Goal: Transaction & Acquisition: Purchase product/service

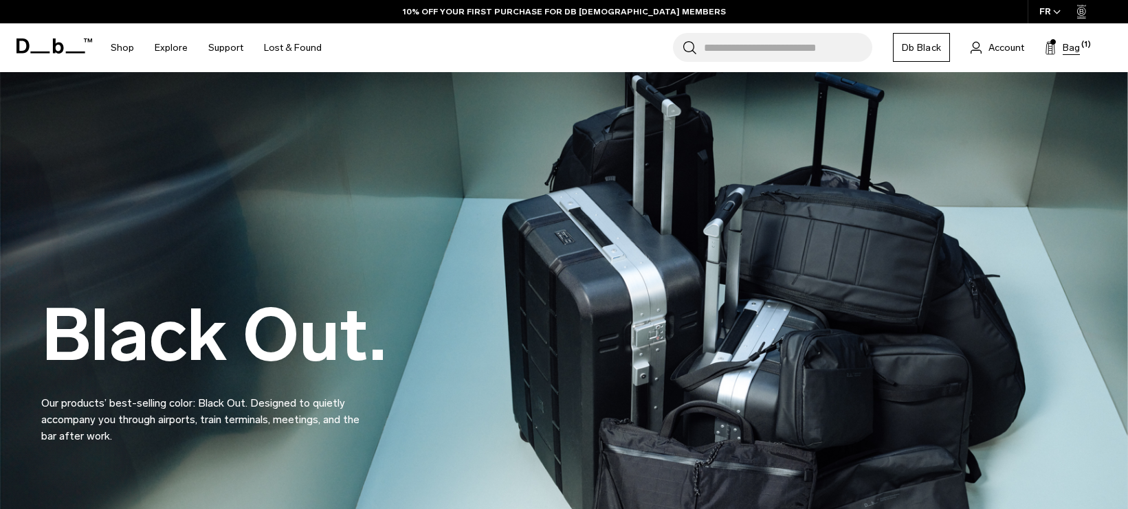
drag, startPoint x: 0, startPoint y: 0, endPoint x: 1071, endPoint y: 43, distance: 1072.3
click at [1071, 43] on span "Bag" at bounding box center [1070, 48] width 17 height 14
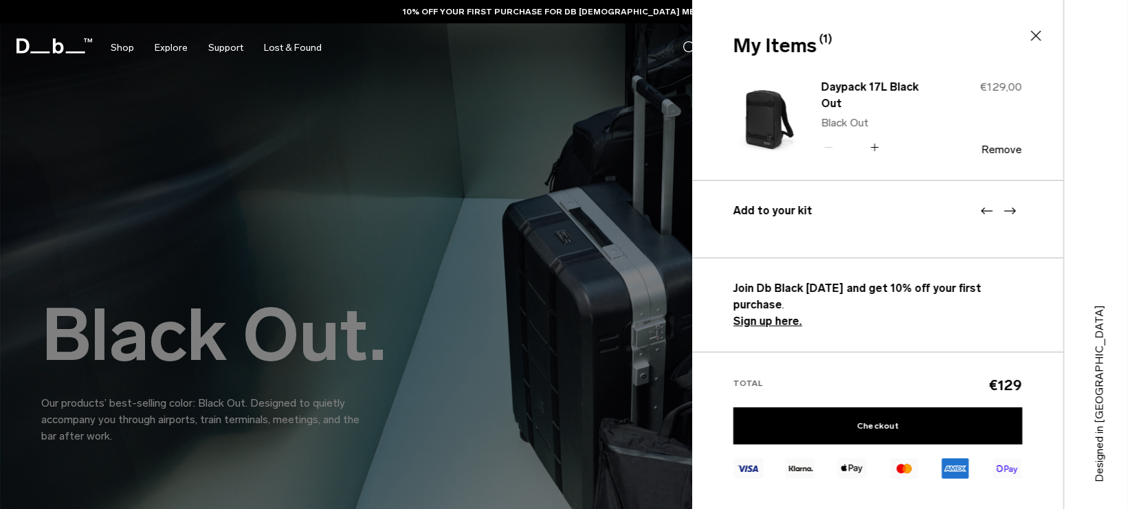
click at [778, 118] on img at bounding box center [766, 117] width 66 height 81
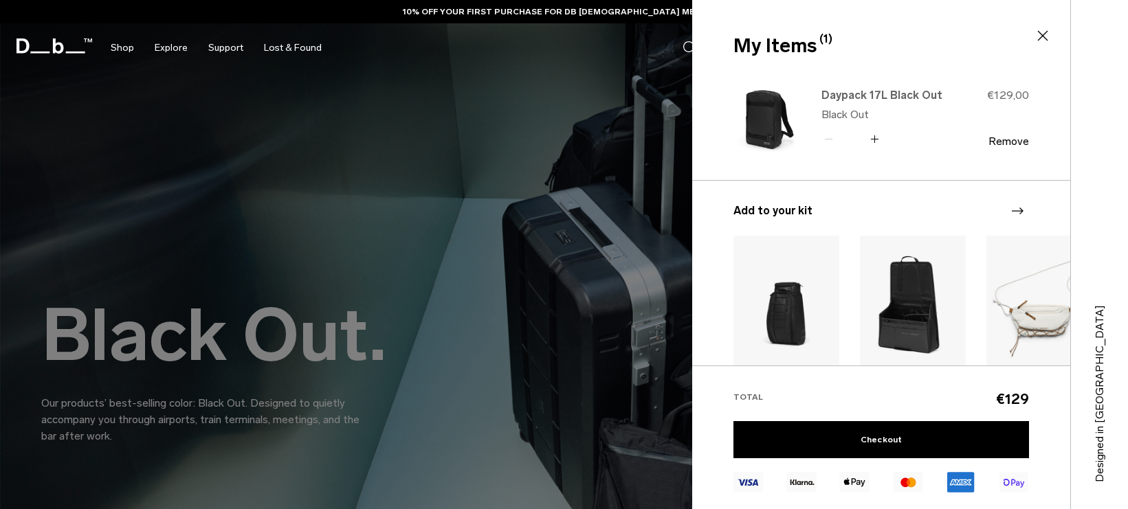
click at [921, 92] on link "Daypack 17L Black Out" at bounding box center [881, 95] width 121 height 16
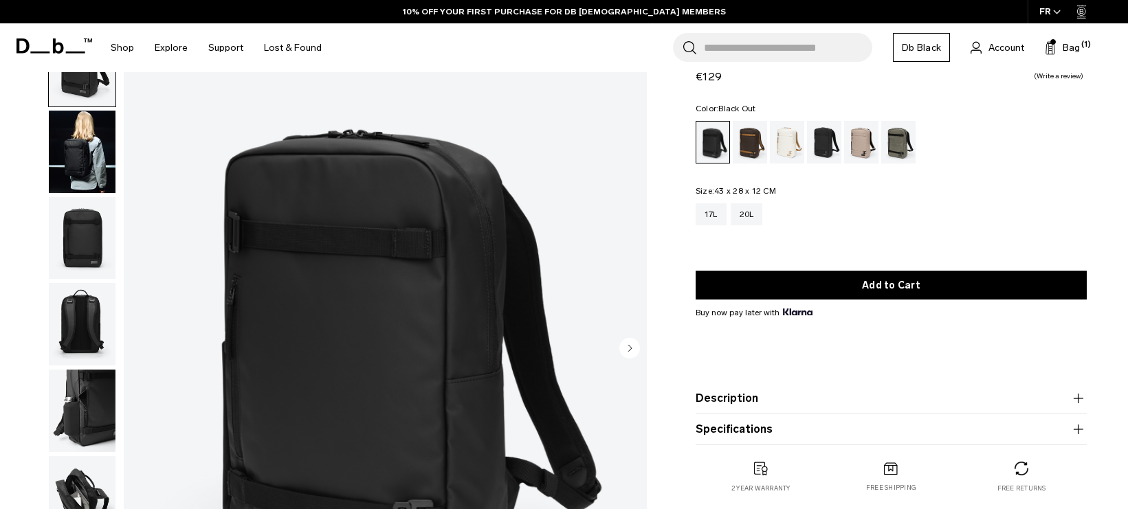
scroll to position [69, 0]
click at [98, 158] on img "button" at bounding box center [82, 152] width 67 height 82
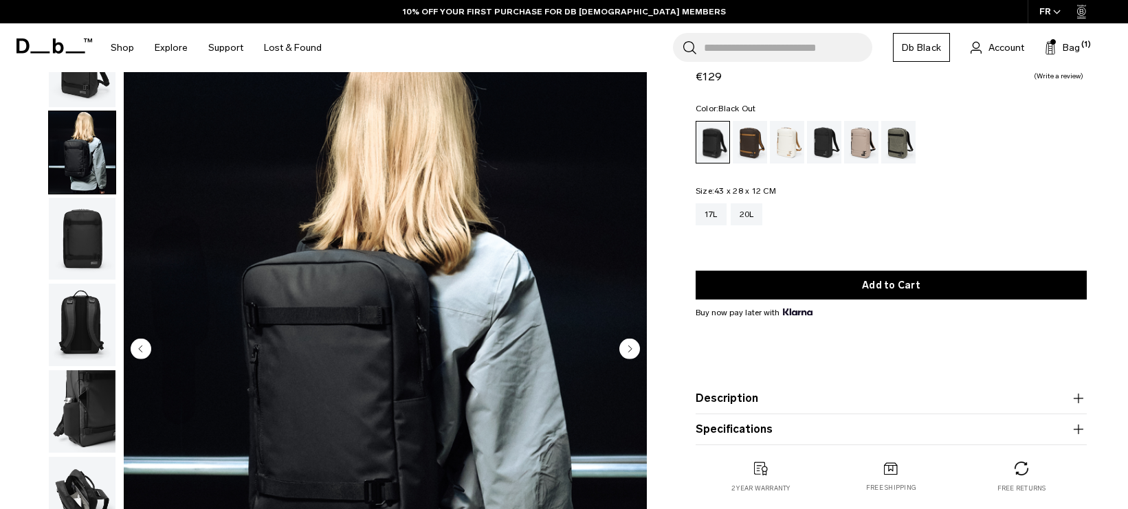
click at [61, 241] on img "button" at bounding box center [82, 239] width 67 height 82
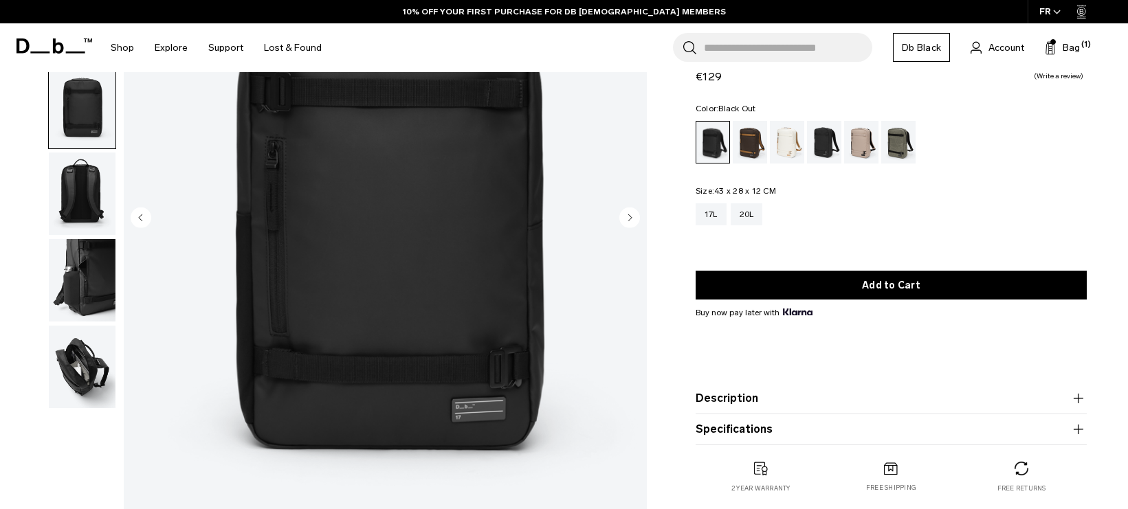
scroll to position [206, 0]
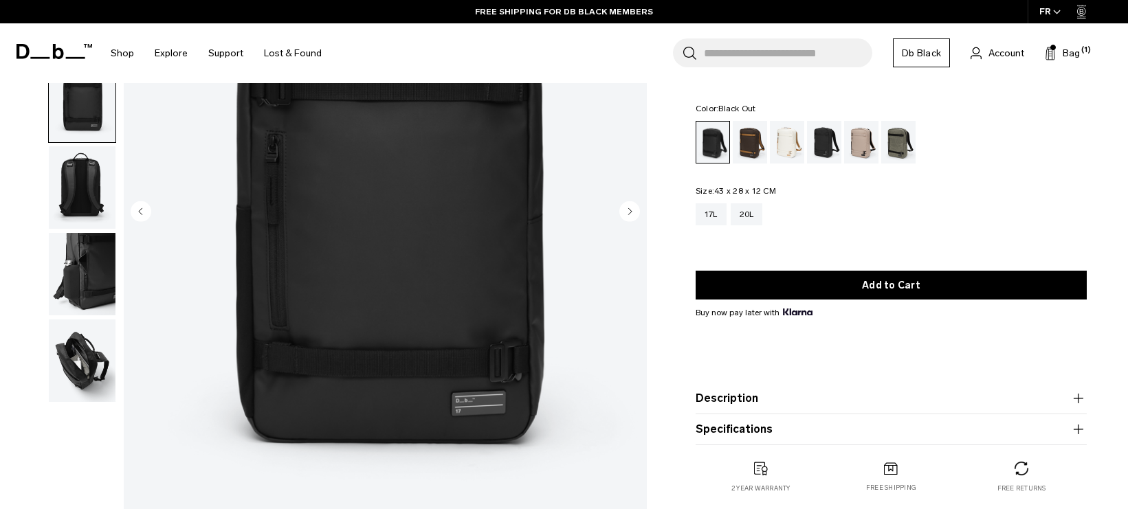
click at [67, 208] on img "button" at bounding box center [82, 187] width 67 height 82
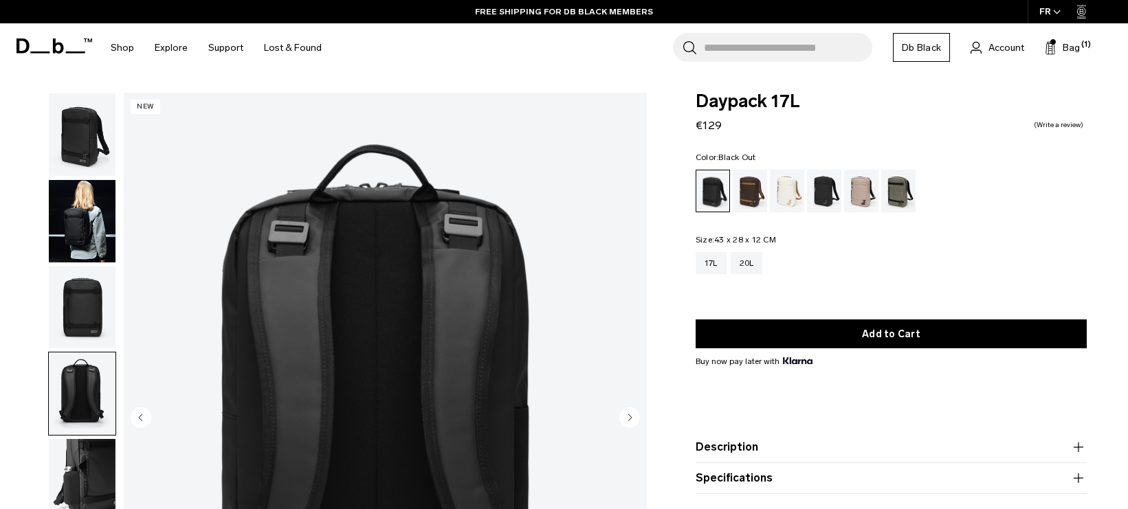
scroll to position [137, 0]
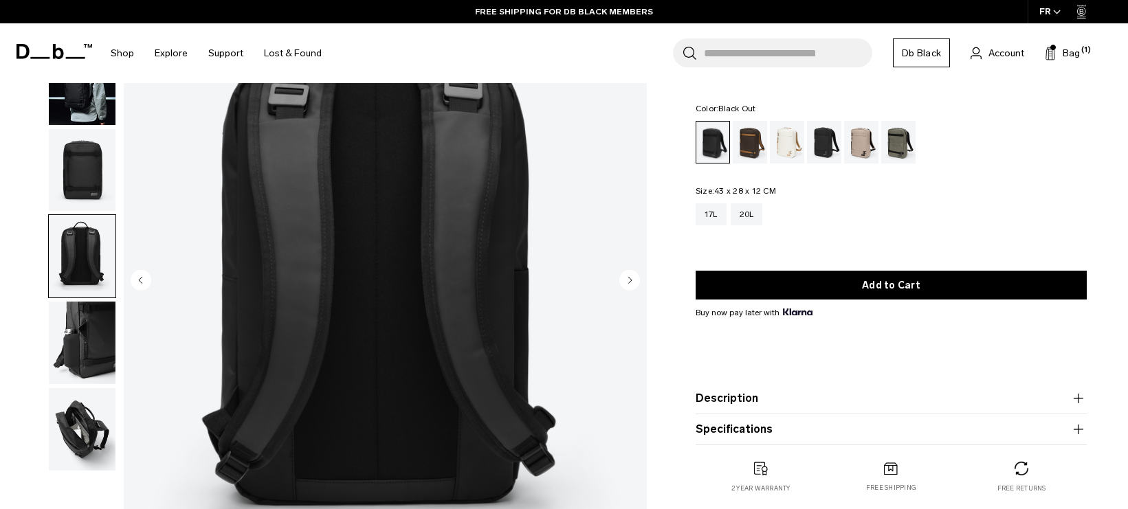
click at [89, 332] on img "button" at bounding box center [82, 343] width 67 height 82
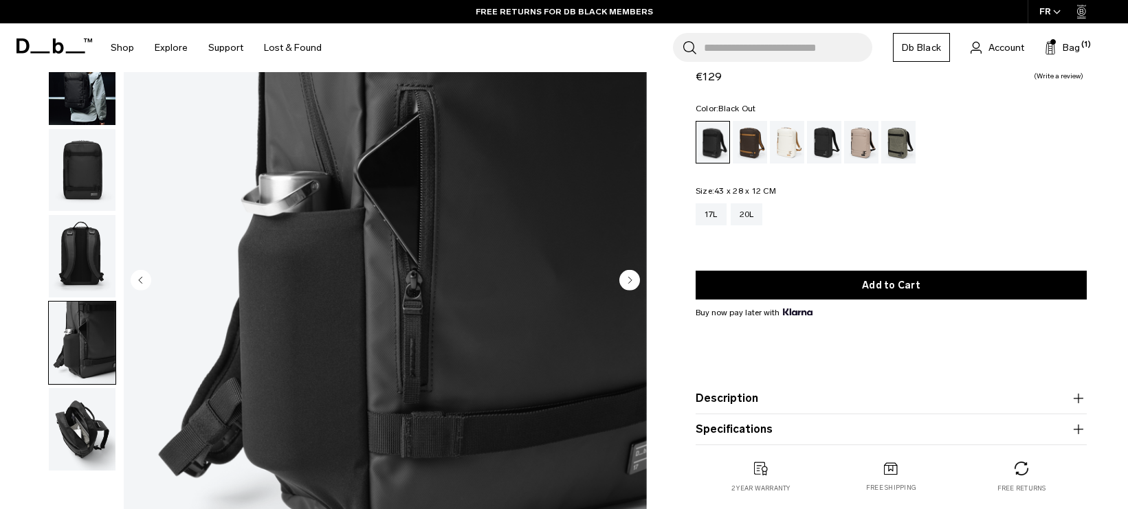
click at [73, 413] on img "button" at bounding box center [82, 429] width 67 height 82
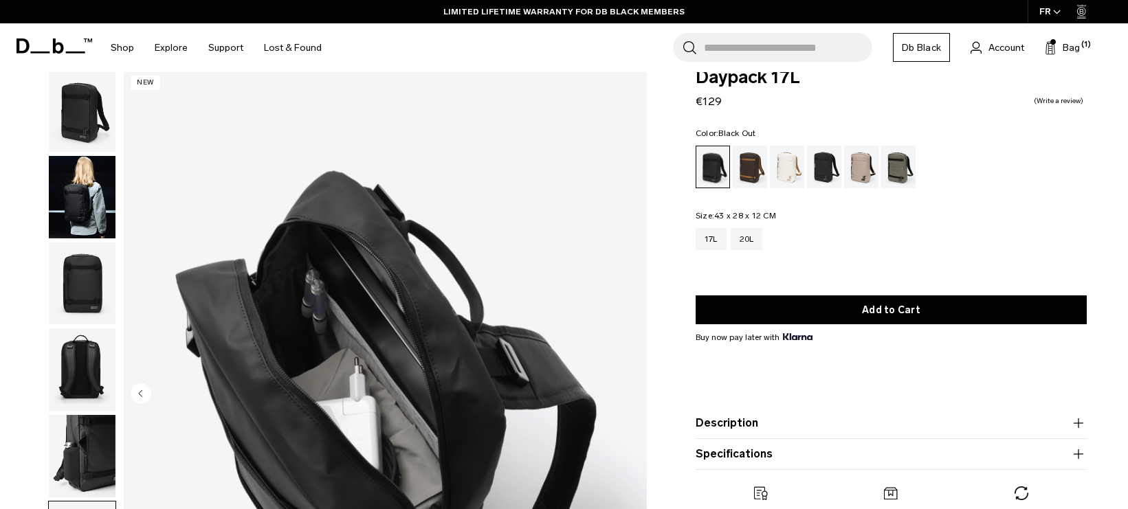
scroll to position [0, 0]
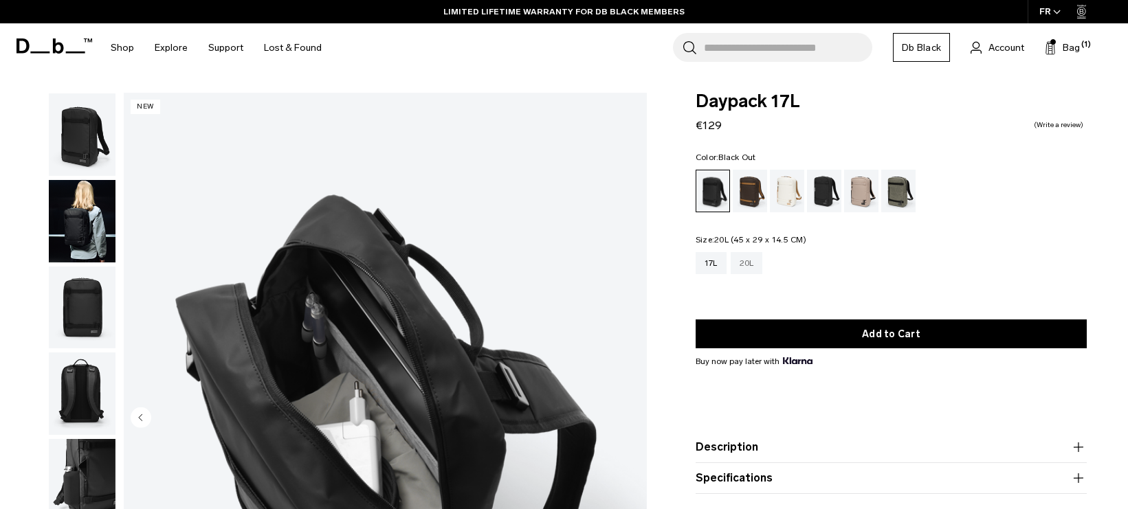
click at [749, 263] on div "20L" at bounding box center [747, 263] width 32 height 22
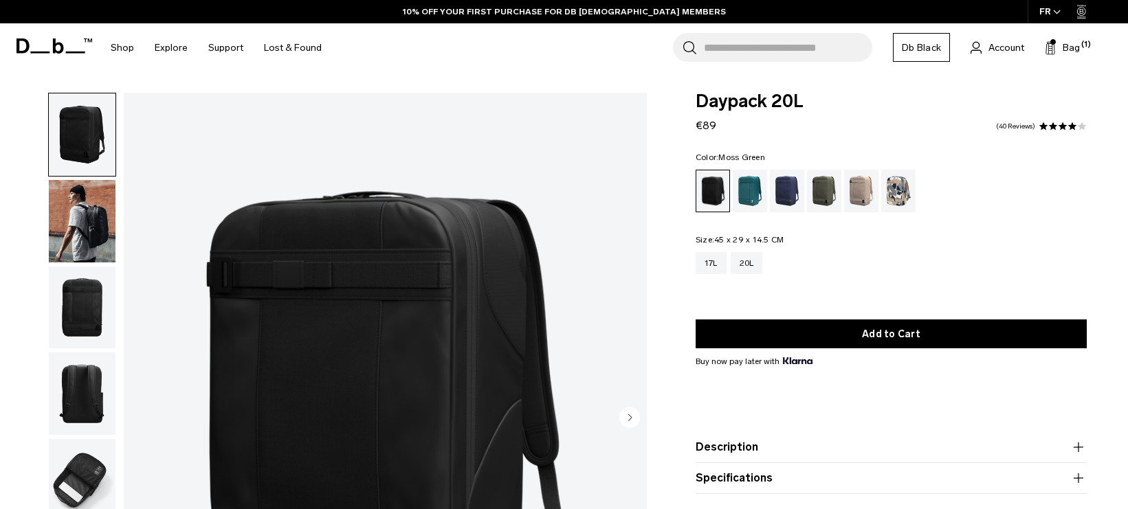
click at [818, 186] on div "Moss Green" at bounding box center [824, 191] width 35 height 43
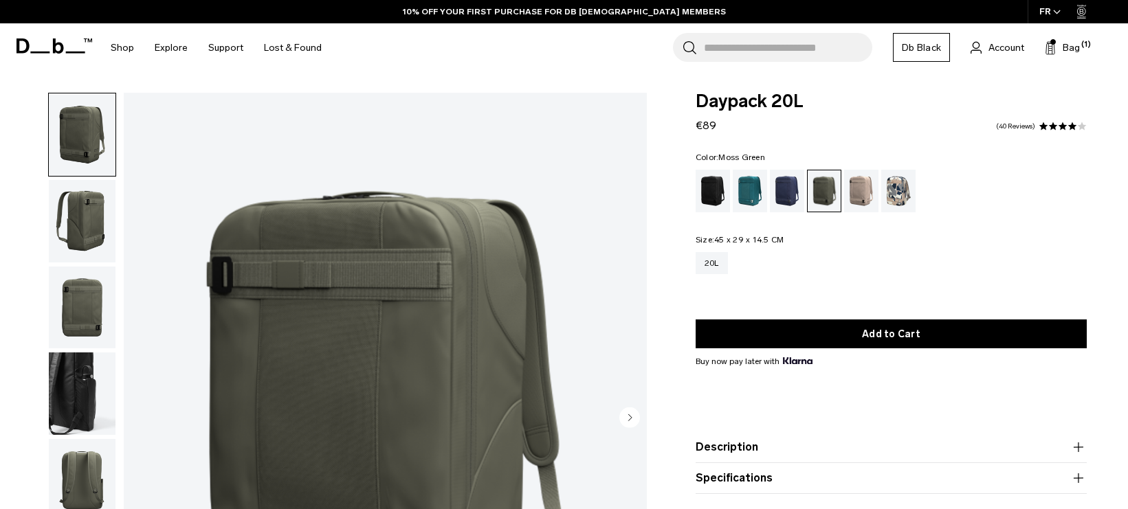
click at [65, 202] on img "button" at bounding box center [82, 221] width 67 height 82
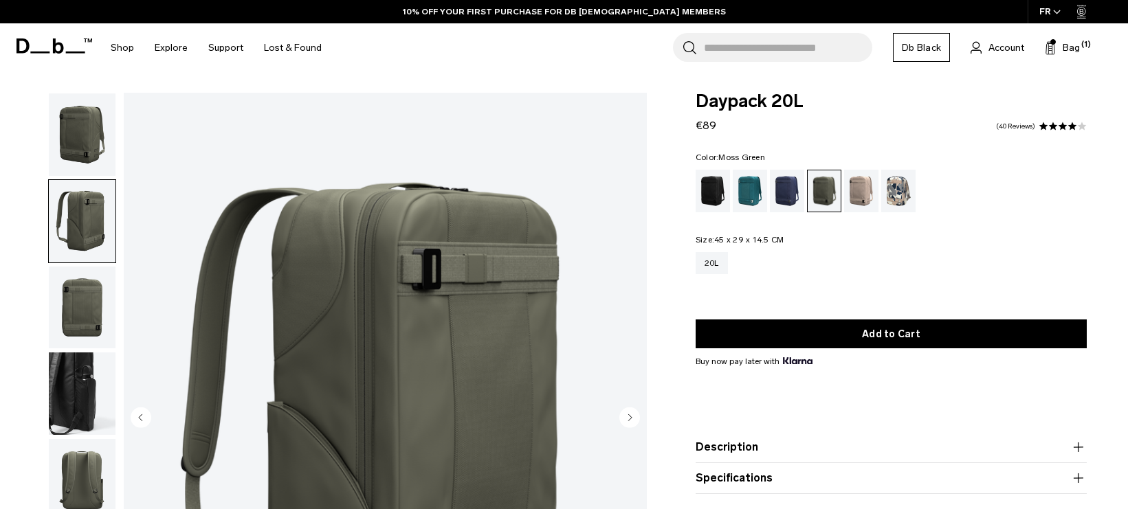
click at [78, 293] on img "button" at bounding box center [82, 308] width 67 height 82
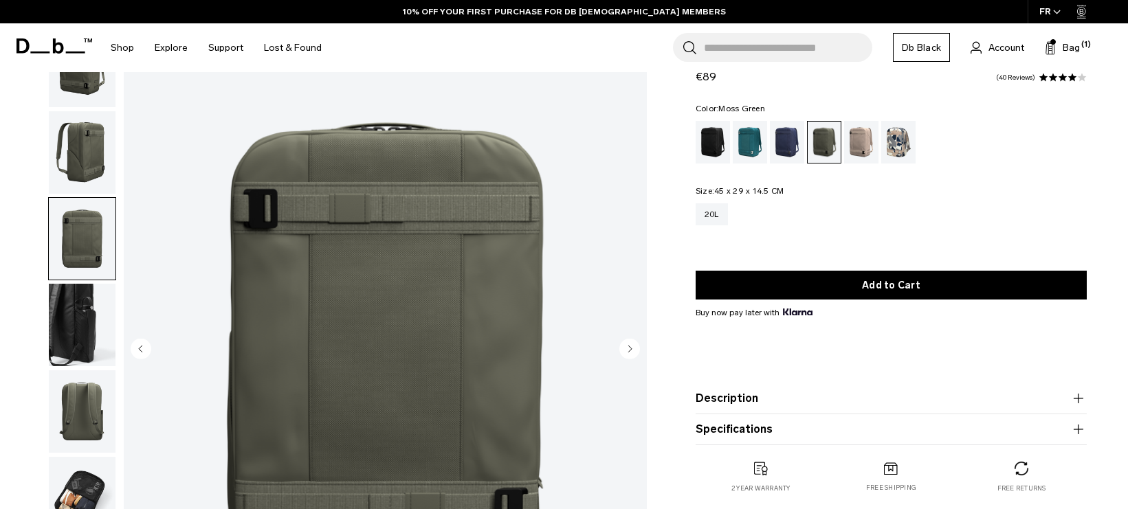
click at [71, 311] on img "button" at bounding box center [82, 325] width 67 height 82
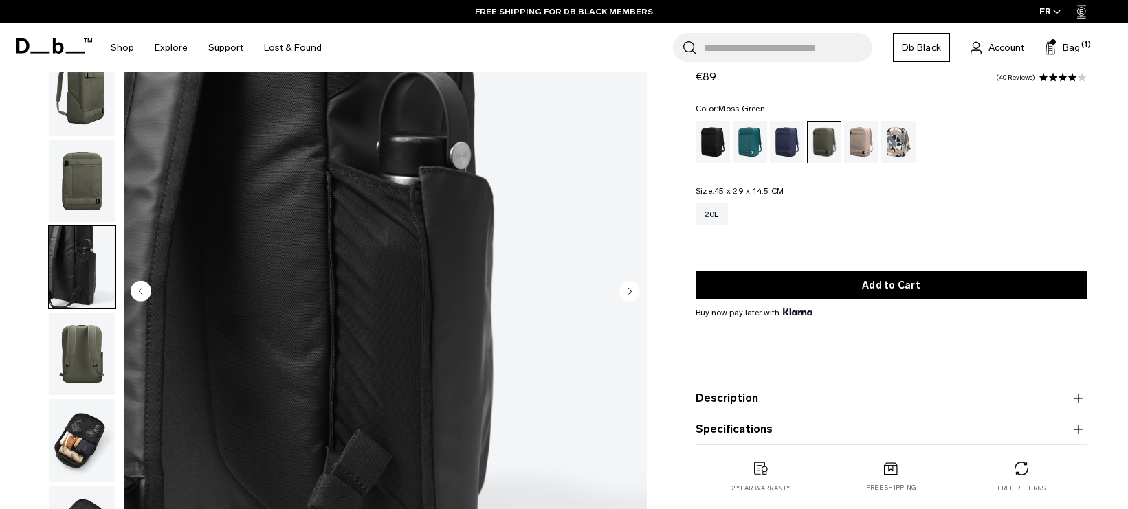
scroll to position [206, 0]
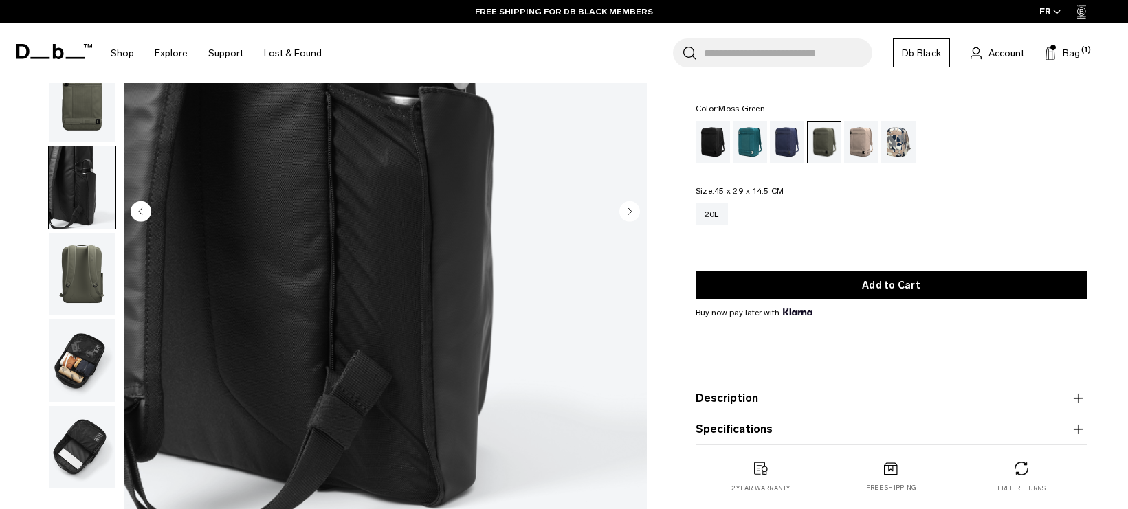
click at [73, 283] on img "button" at bounding box center [82, 274] width 67 height 82
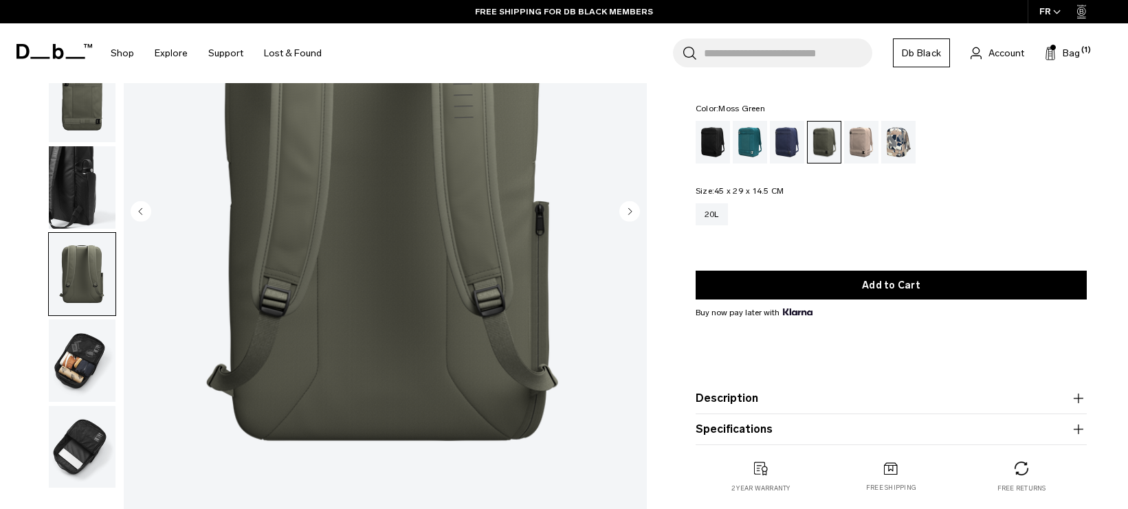
click at [78, 337] on img "button" at bounding box center [82, 361] width 67 height 82
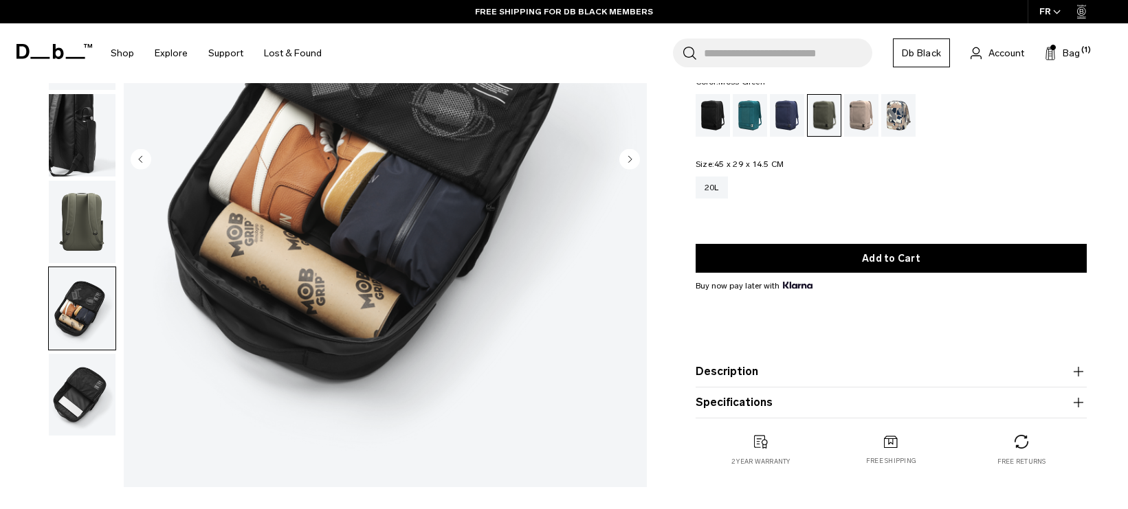
scroll to position [275, 0]
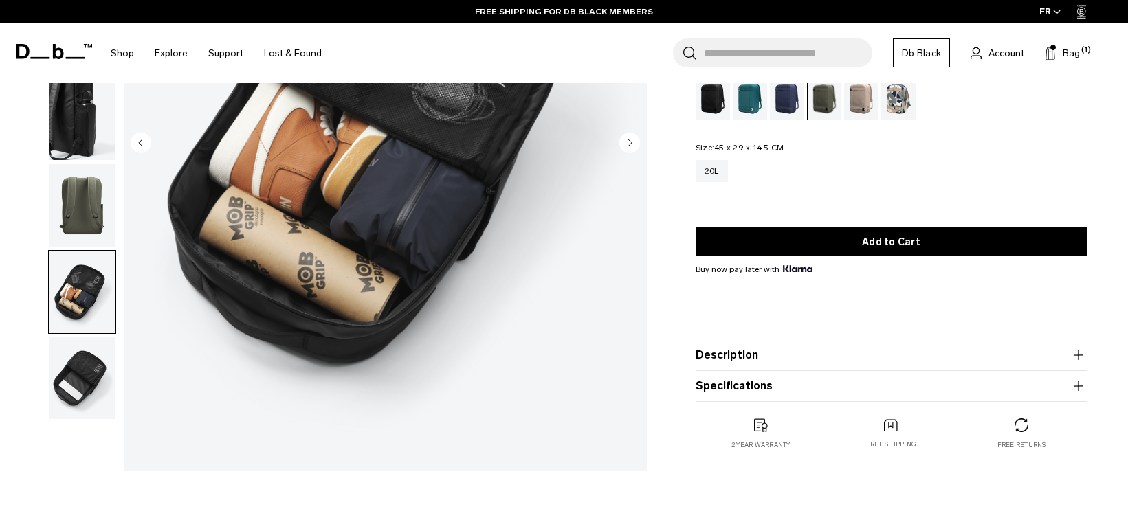
click at [77, 365] on img "button" at bounding box center [82, 378] width 67 height 82
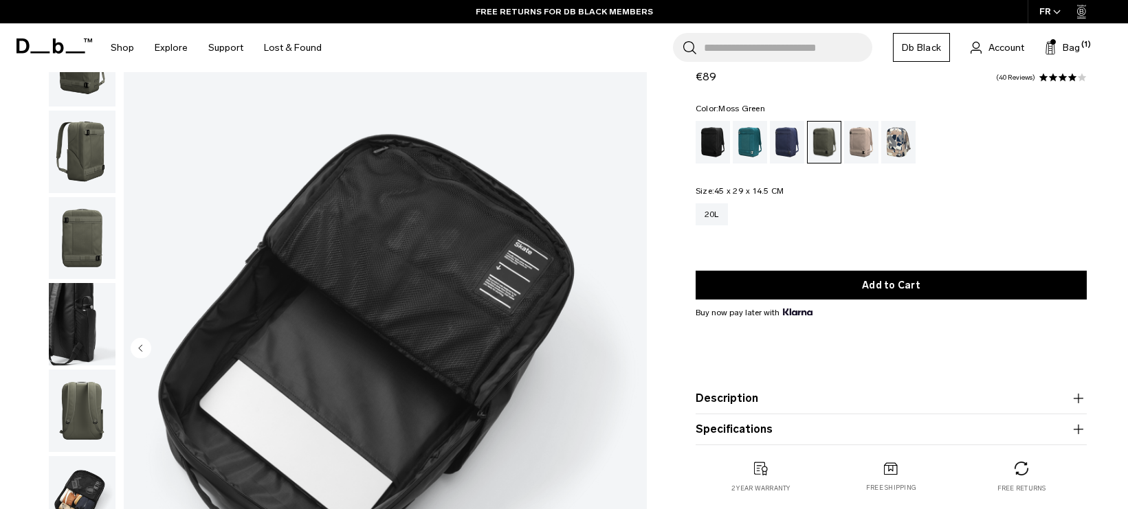
scroll to position [69, 0]
click at [71, 387] on img "button" at bounding box center [82, 411] width 67 height 82
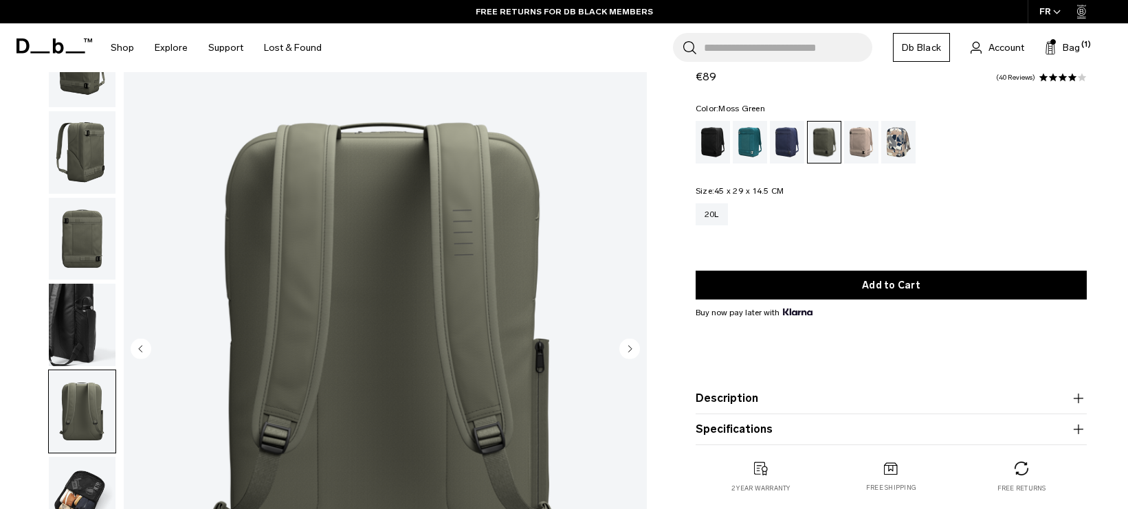
click at [96, 211] on img "button" at bounding box center [82, 239] width 67 height 82
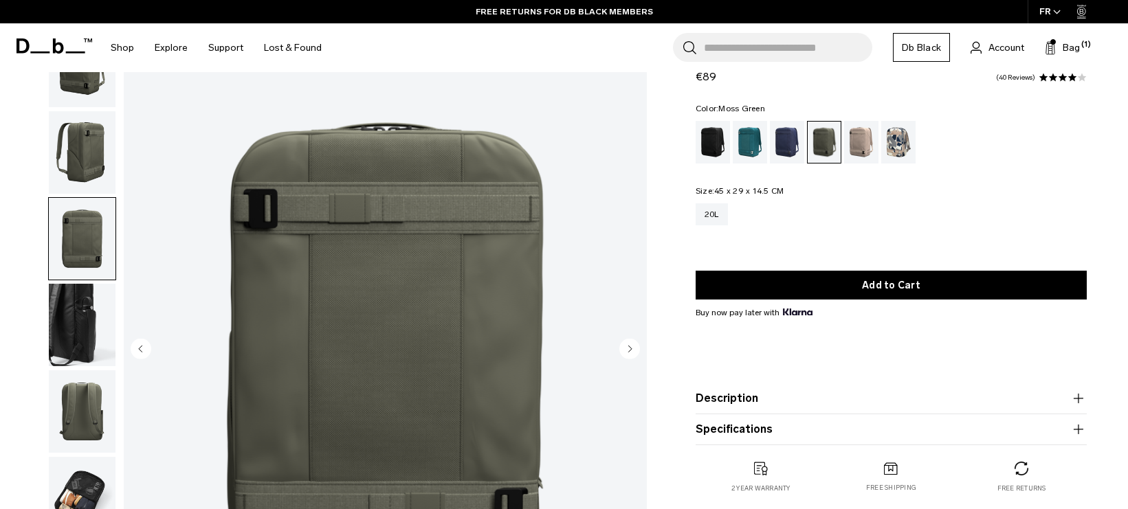
click at [92, 169] on img "button" at bounding box center [82, 152] width 67 height 82
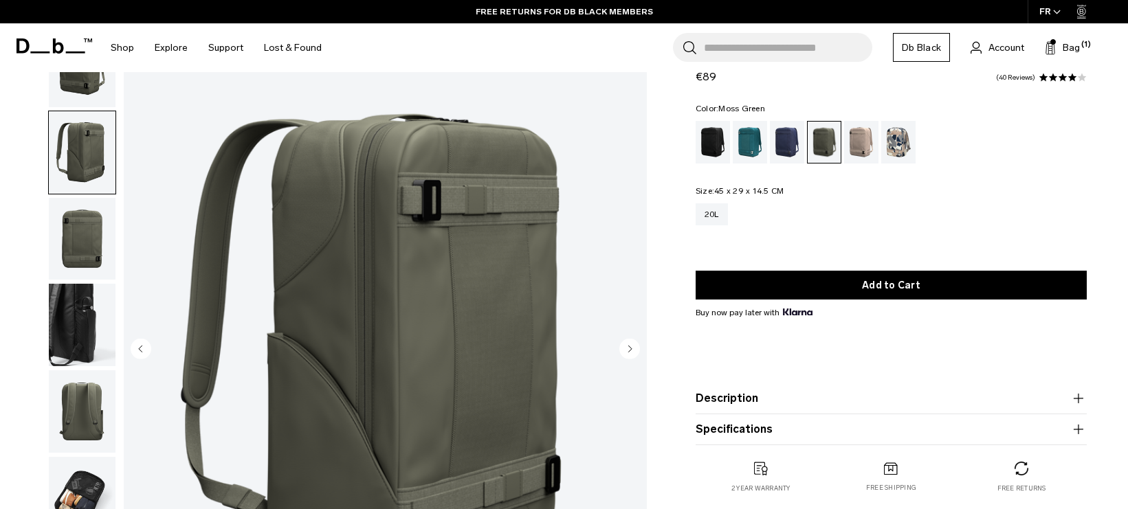
click at [99, 95] on img "button" at bounding box center [82, 66] width 67 height 82
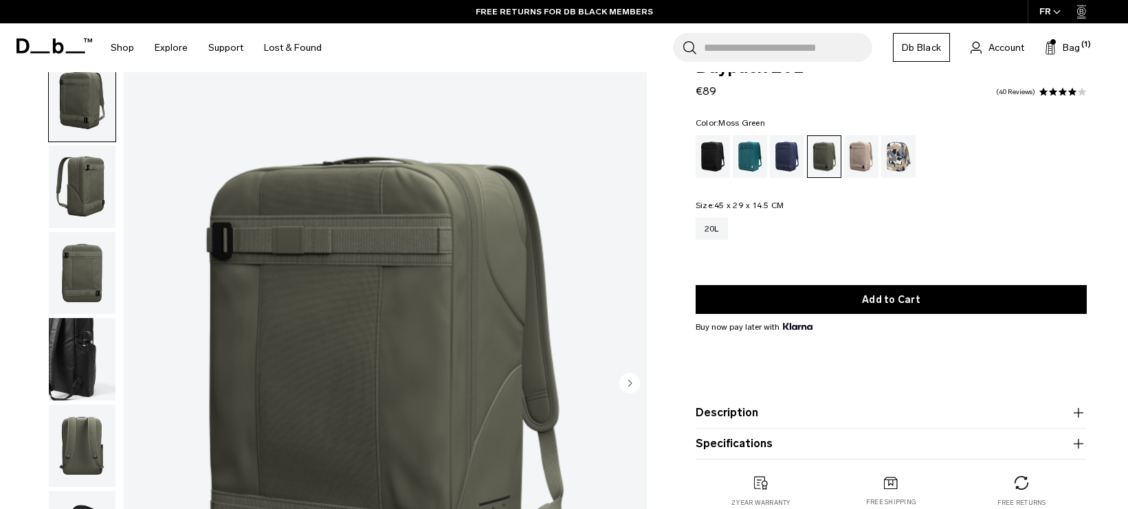
scroll to position [0, 0]
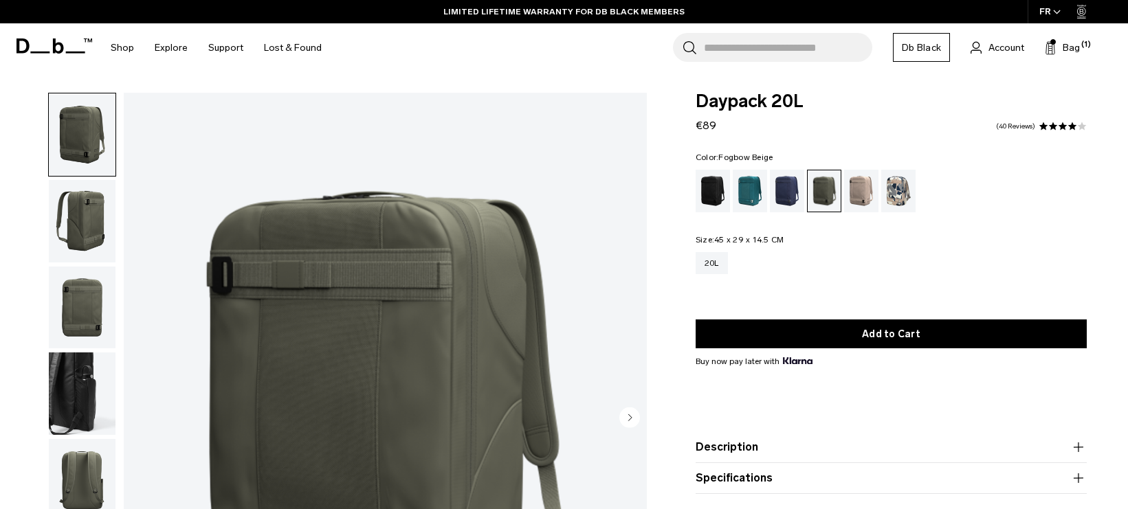
click at [859, 181] on div "Fogbow Beige" at bounding box center [861, 191] width 35 height 43
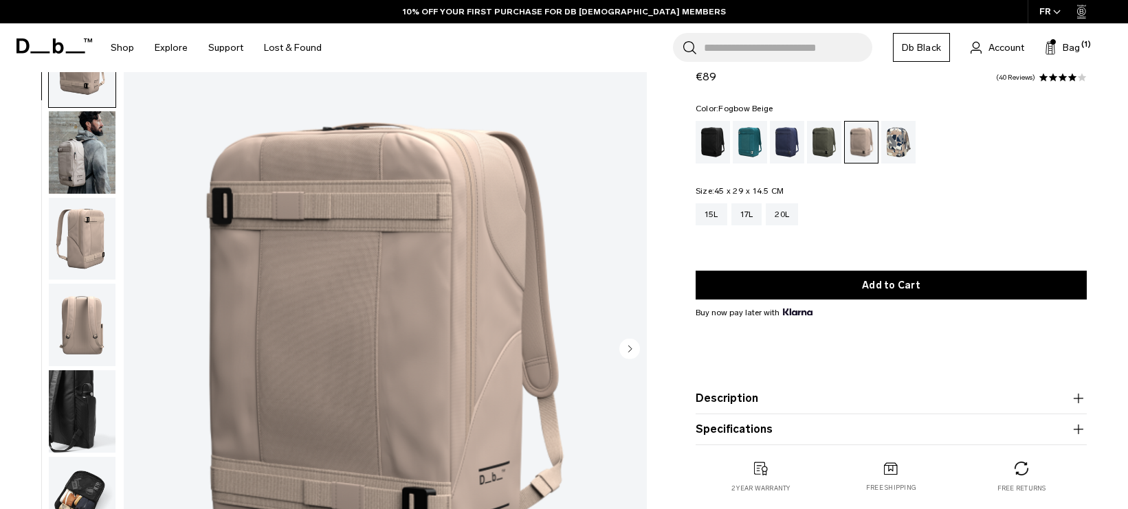
click at [89, 162] on img "button" at bounding box center [82, 152] width 67 height 82
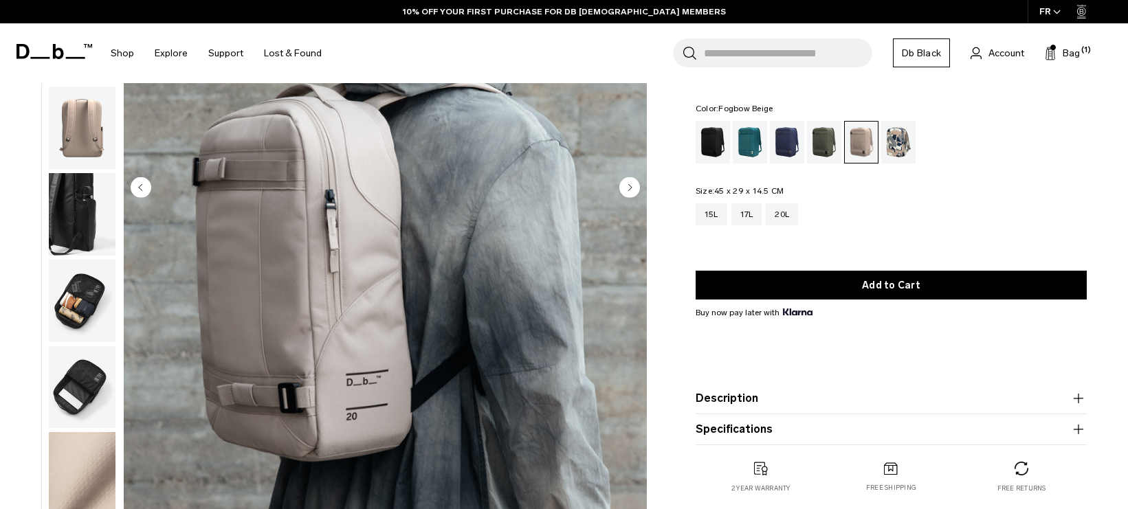
scroll to position [206, 0]
